Goal: Check status

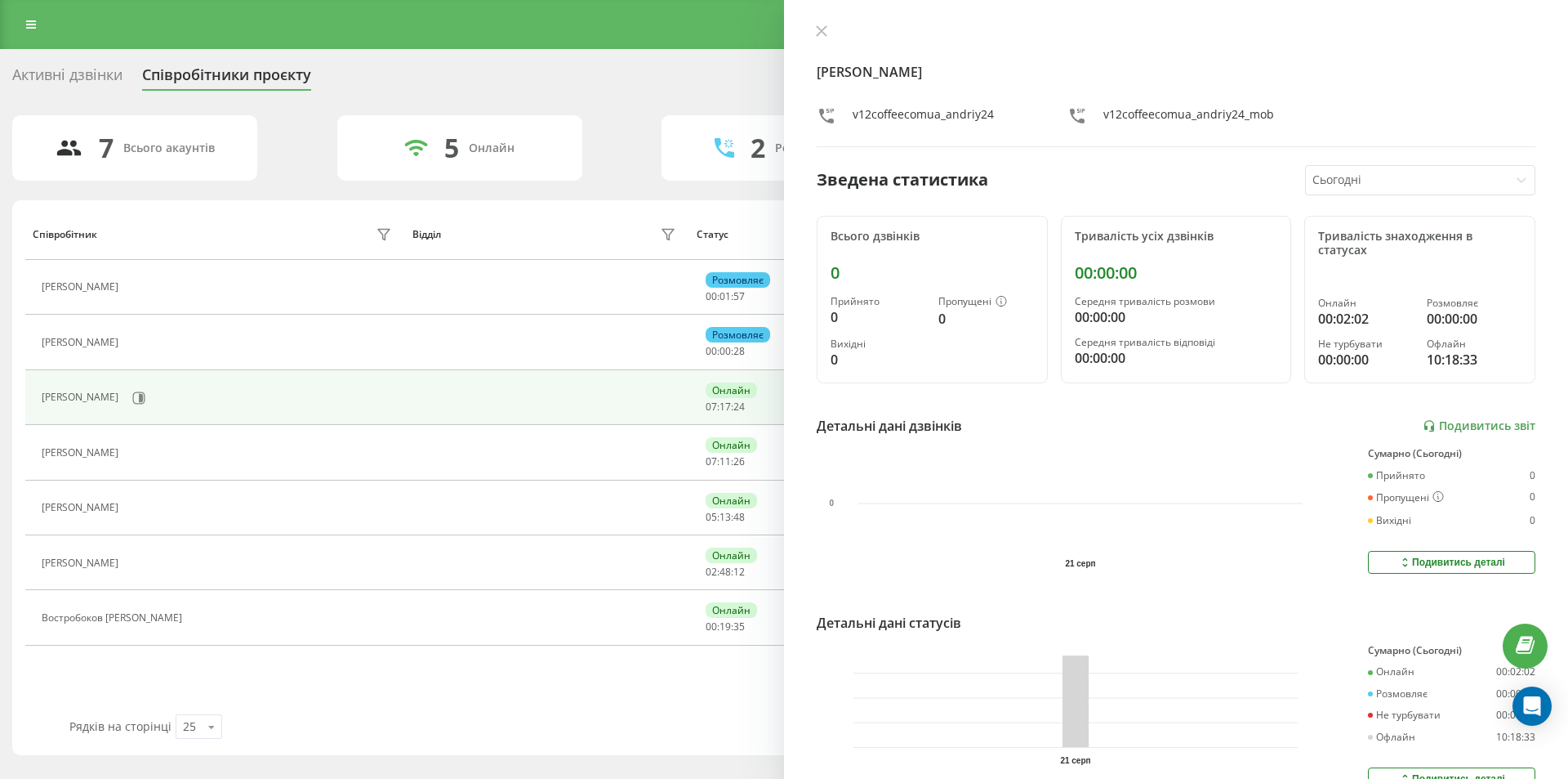
click at [820, 23] on div "[PERSON_NAME] v12coffeecomua_andriy24 v12coffeecomua_andriy24_mob Зведена стати…" at bounding box center [1176, 390] width 784 height 779
click at [823, 27] on icon at bounding box center [821, 31] width 12 height 12
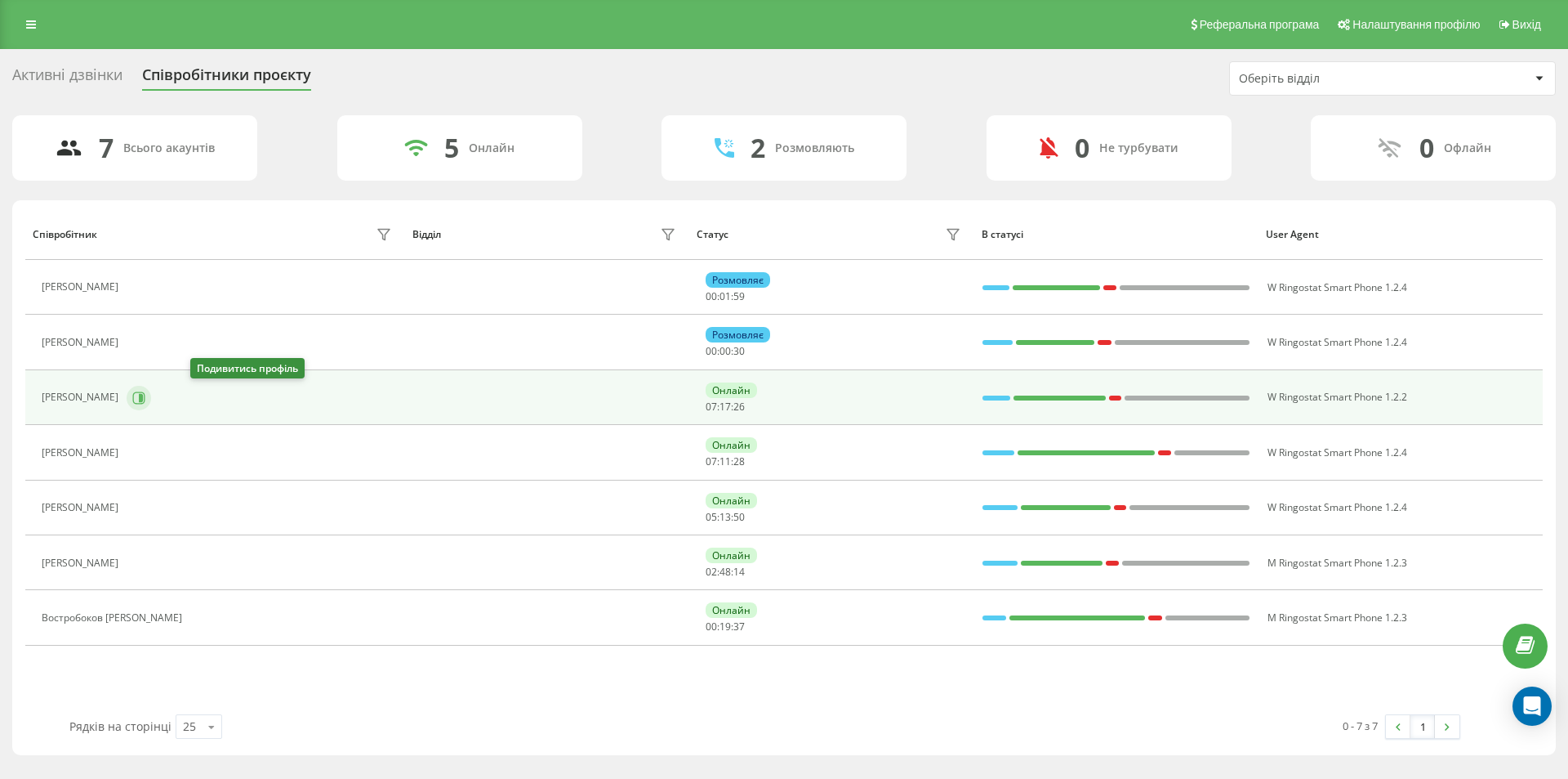
click at [151, 389] on button at bounding box center [139, 397] width 24 height 24
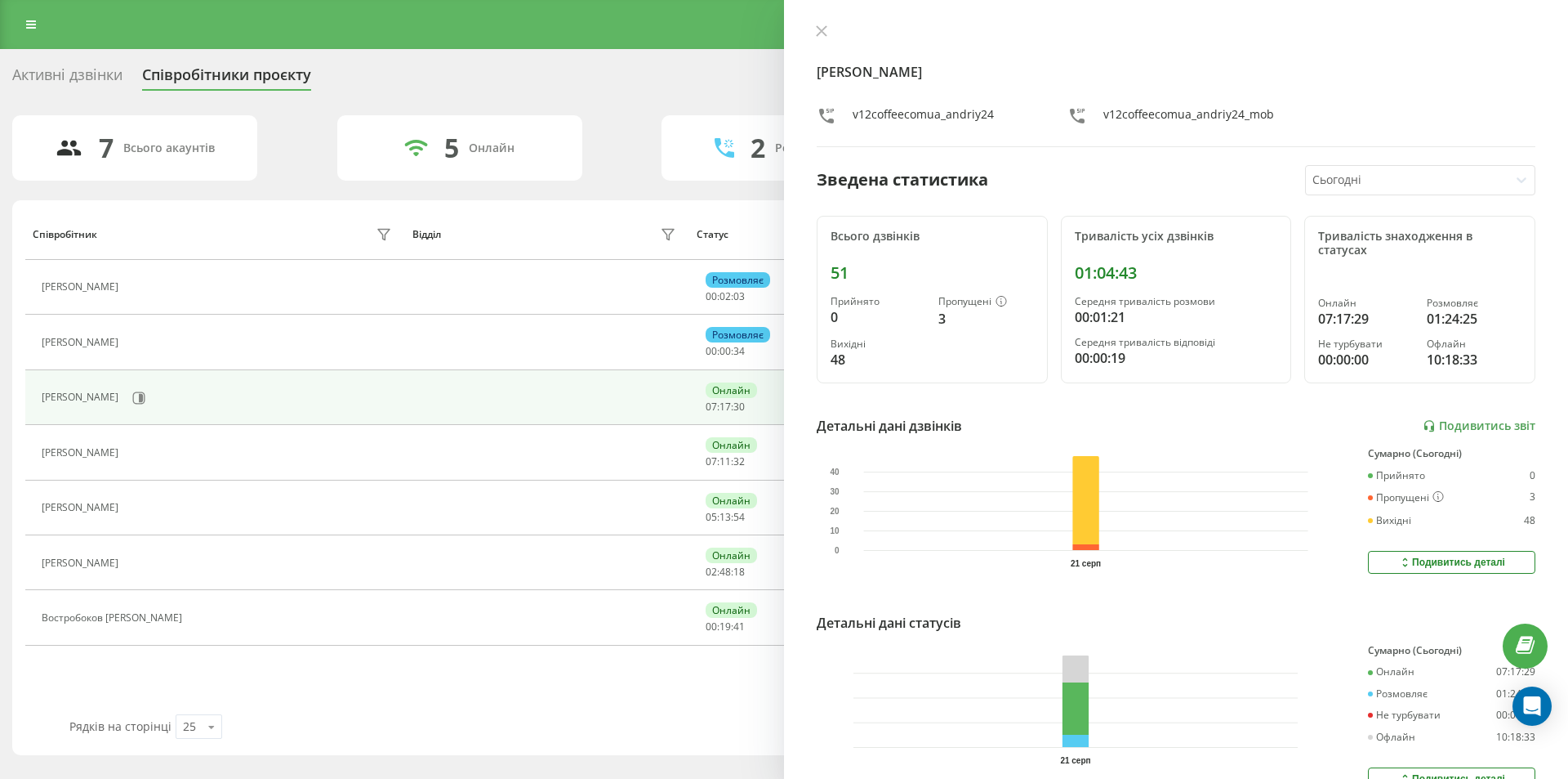
click at [821, 24] on div "[PERSON_NAME] v12coffeecomua_andriy24 v12coffeecomua_andriy24_mob Зведена стати…" at bounding box center [1176, 390] width 784 height 779
click at [819, 31] on icon at bounding box center [821, 31] width 12 height 12
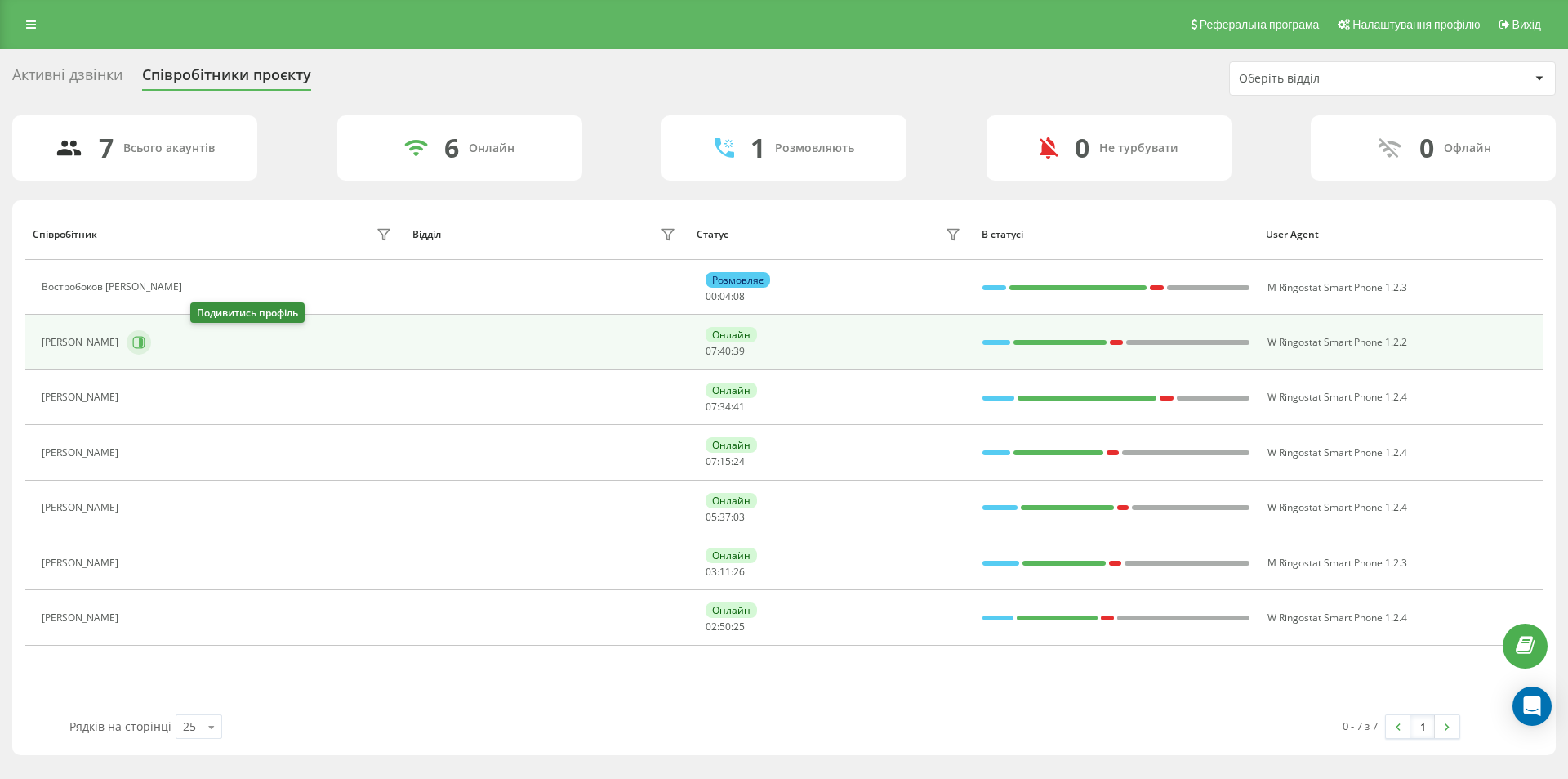
click at [143, 342] on icon at bounding box center [140, 342] width 4 height 8
